Goal: Find contact information: Find contact information

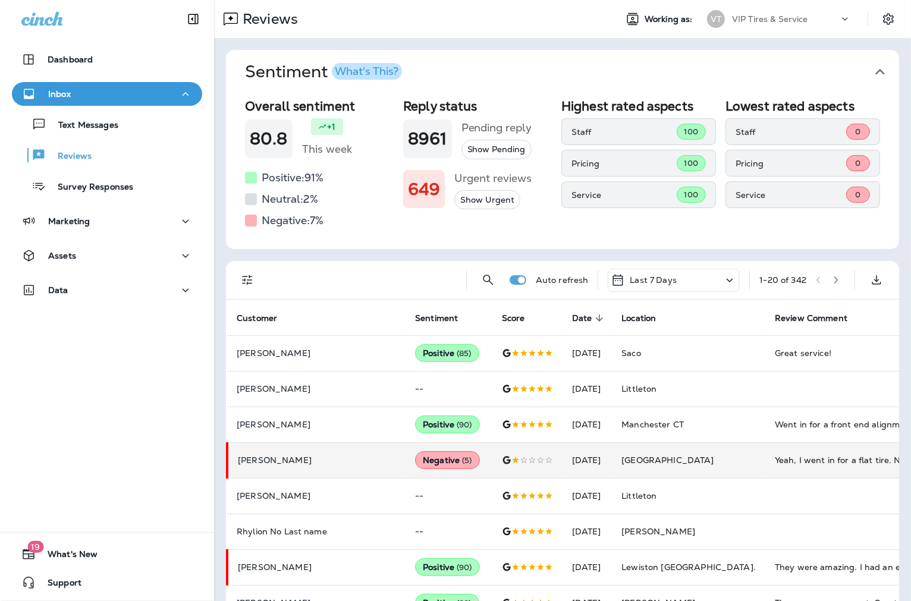
click at [310, 462] on p "[PERSON_NAME]" at bounding box center [317, 460] width 158 height 10
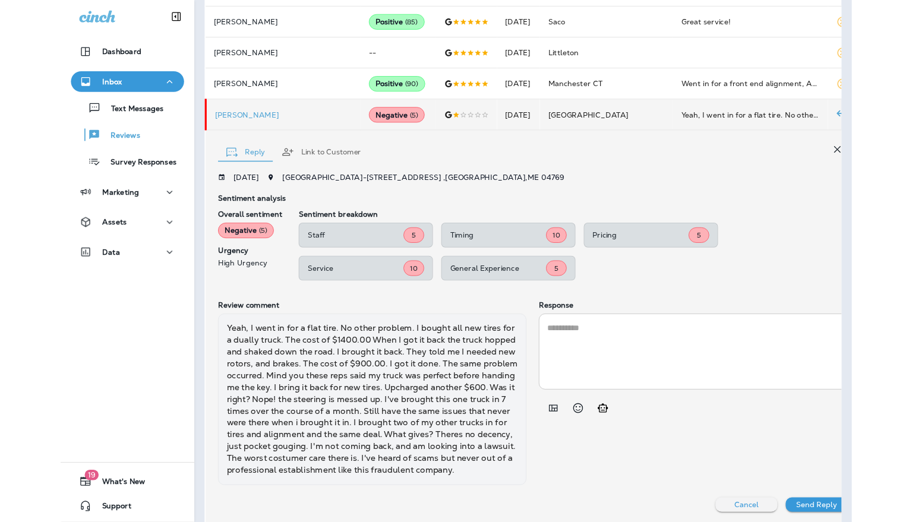
scroll to position [388, 0]
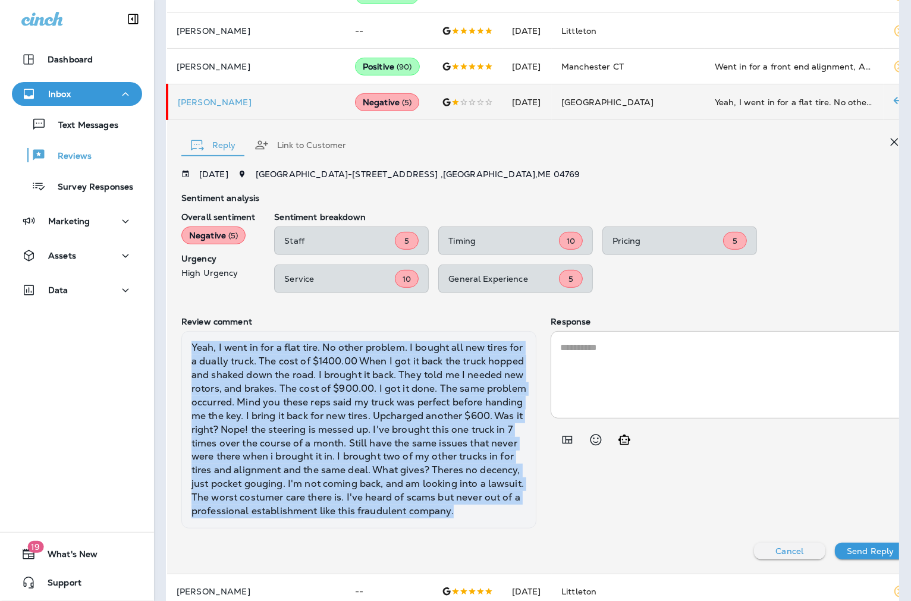
drag, startPoint x: 316, startPoint y: 530, endPoint x: 181, endPoint y: 348, distance: 226.0
click at [181, 348] on div "Yeah, I went in for a flat tire. No other problem. I bought all new tires for a…" at bounding box center [358, 429] width 355 height 197
copy div "Yeah, I went in for a flat tire. No other problem. I bought all new tires for a…"
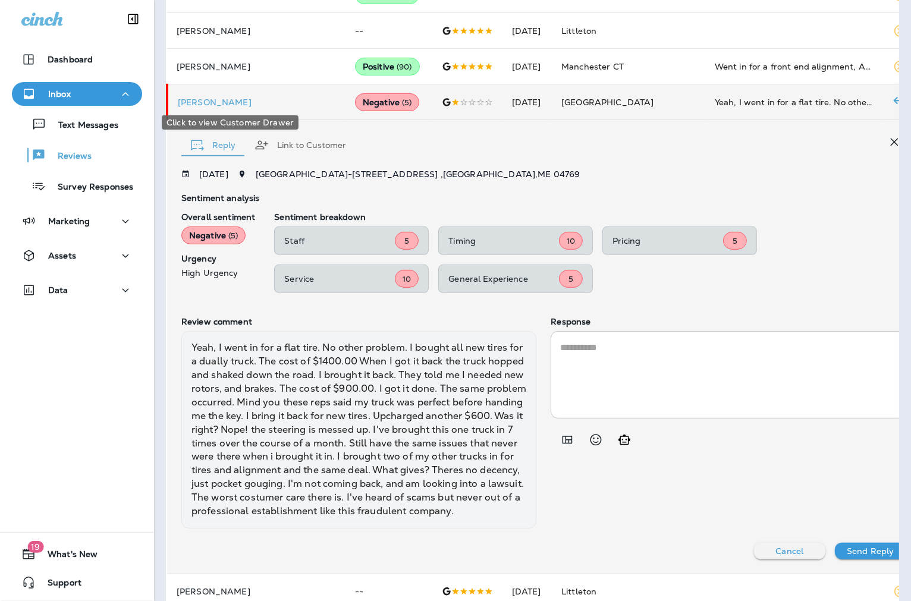
click at [221, 101] on p "[PERSON_NAME]" at bounding box center [257, 102] width 158 height 10
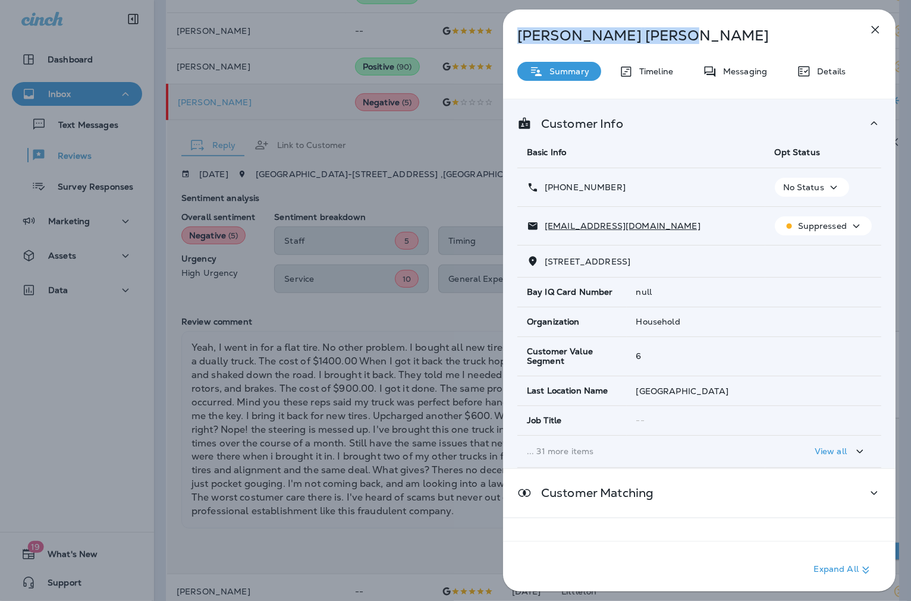
drag, startPoint x: 622, startPoint y: 20, endPoint x: 494, endPoint y: 33, distance: 129.0
click at [494, 33] on div "[PERSON_NAME] Summary Timeline Messaging Details Customer Info Basic Info Opt S…" at bounding box center [698, 300] width 423 height 601
copy p "[PERSON_NAME]"
click at [630, 264] on span "[STREET_ADDRESS]" at bounding box center [587, 261] width 86 height 11
drag, startPoint x: 604, startPoint y: 264, endPoint x: 545, endPoint y: 264, distance: 58.8
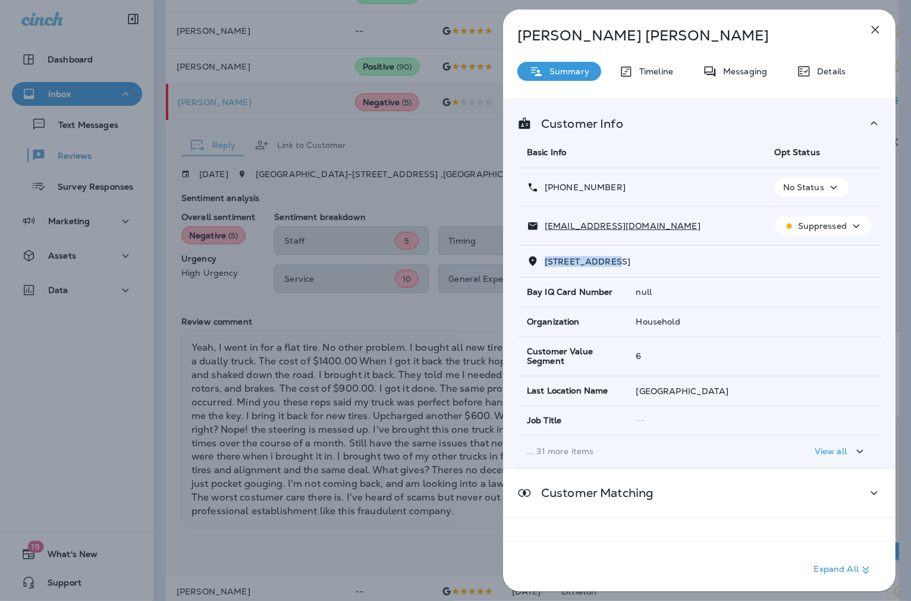
click at [545, 264] on span "[STREET_ADDRESS]" at bounding box center [587, 261] width 86 height 11
copy span "47 sunset loop"
drag, startPoint x: 654, startPoint y: 262, endPoint x: 607, endPoint y: 263, distance: 47.6
click at [607, 263] on span "[STREET_ADDRESS]" at bounding box center [587, 261] width 86 height 11
copy span "[GEOGRAPHIC_DATA]"
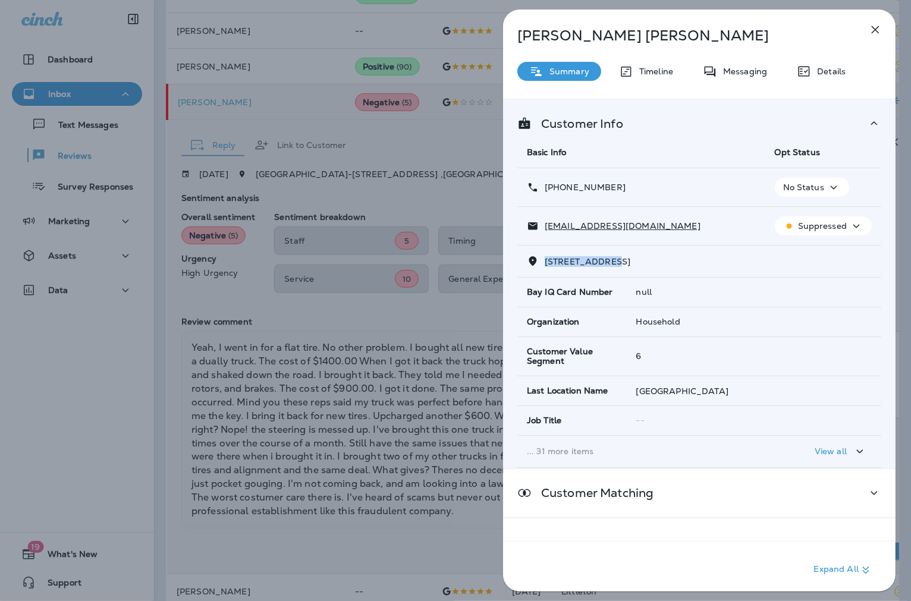
drag, startPoint x: 621, startPoint y: 183, endPoint x: 555, endPoint y: 190, distance: 65.8
click at [555, 190] on div "[PHONE_NUMBER]" at bounding box center [641, 187] width 229 height 12
copy p "[PHONE_NUMBER]"
drag, startPoint x: 669, startPoint y: 223, endPoint x: 547, endPoint y: 239, distance: 123.4
click at [547, 239] on td "[EMAIL_ADDRESS][DOMAIN_NAME]" at bounding box center [641, 226] width 248 height 39
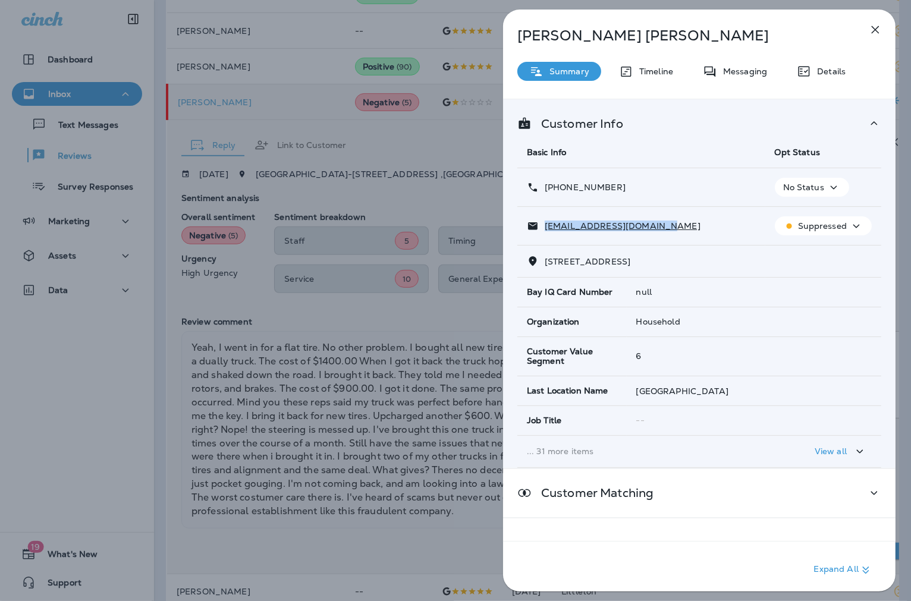
copy p "[EMAIL_ADDRESS][DOMAIN_NAME]"
click at [310, 387] on div "[PERSON_NAME] Summary Timeline Messaging Details Customer Info Basic Info Opt S…" at bounding box center [455, 300] width 911 height 601
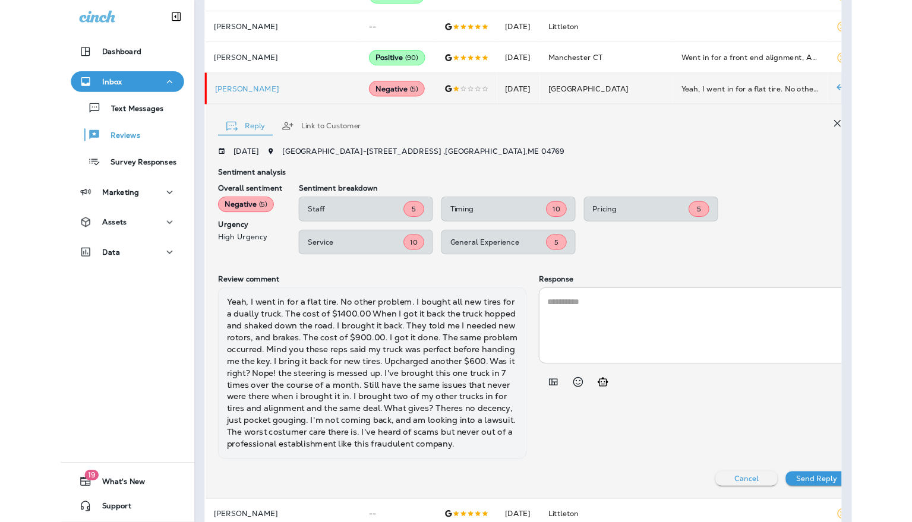
scroll to position [388, 0]
